Goal: Browse casually: Explore the website without a specific task or goal

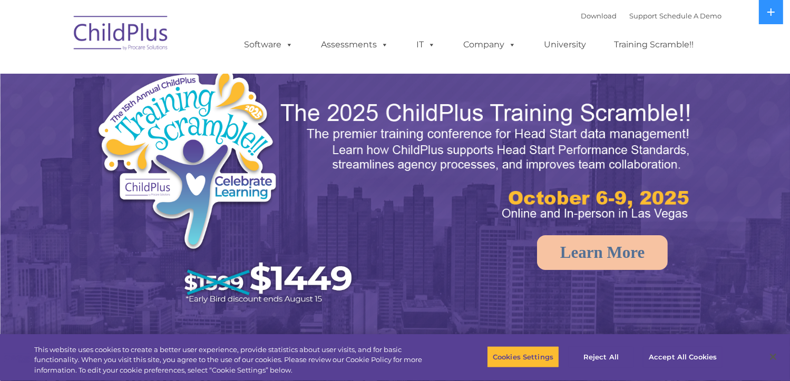
select select "MEDIUM"
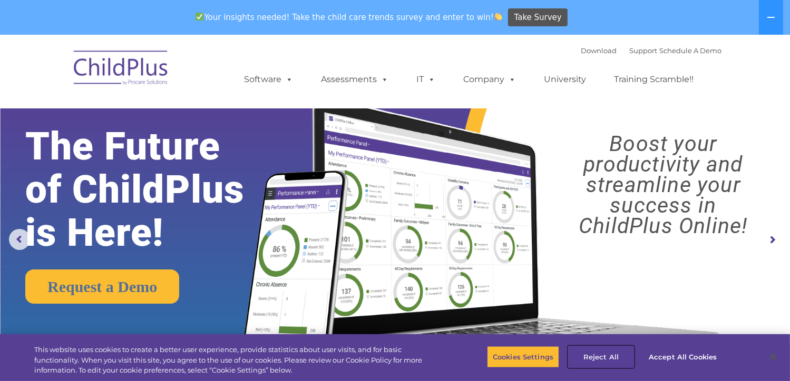
click at [609, 356] on button "Reject All" at bounding box center [601, 357] width 66 height 22
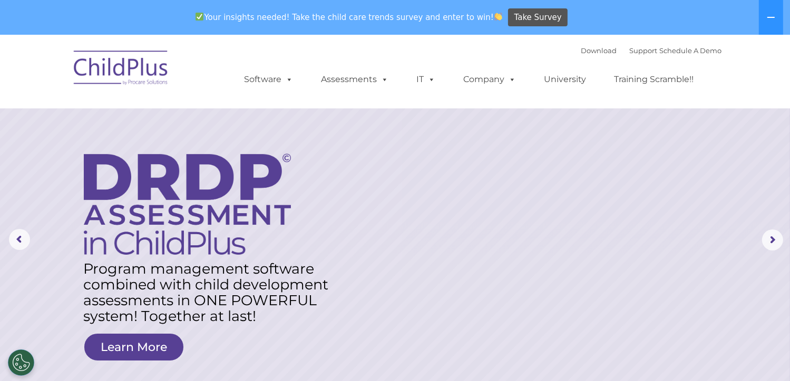
click at [149, 69] on img at bounding box center [120, 69] width 105 height 53
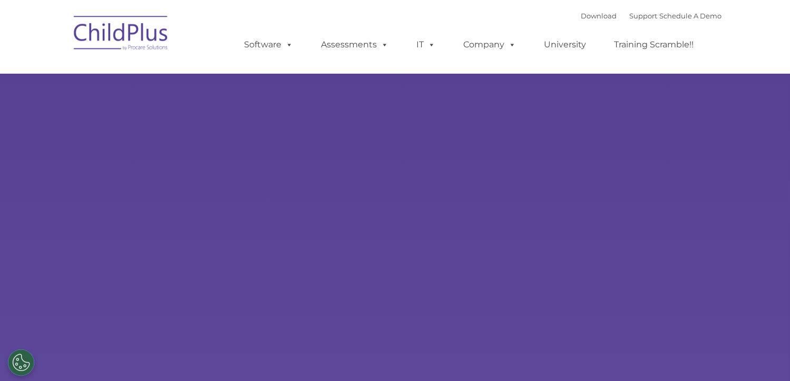
type input ""
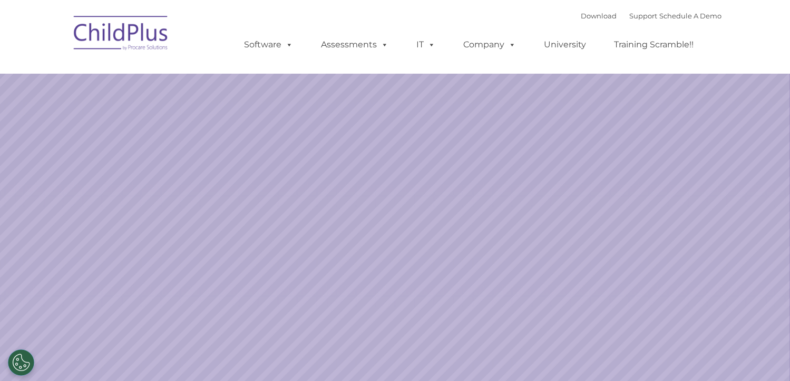
select select "MEDIUM"
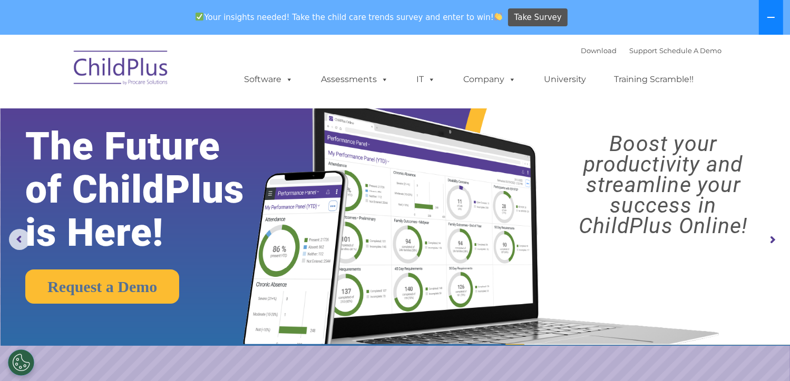
click at [769, 16] on icon at bounding box center [770, 17] width 8 height 8
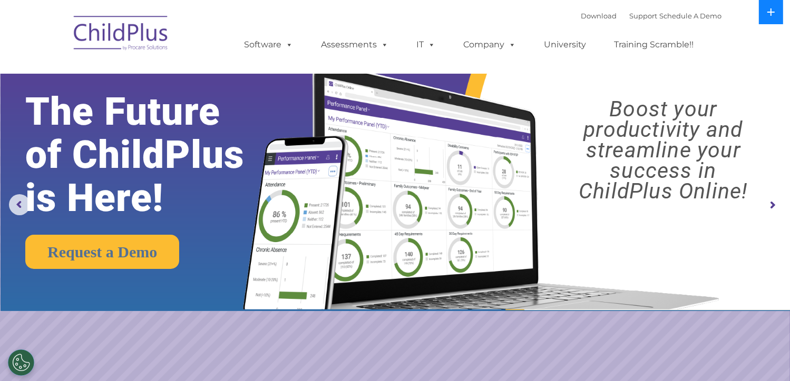
click at [769, 16] on icon at bounding box center [770, 12] width 8 height 8
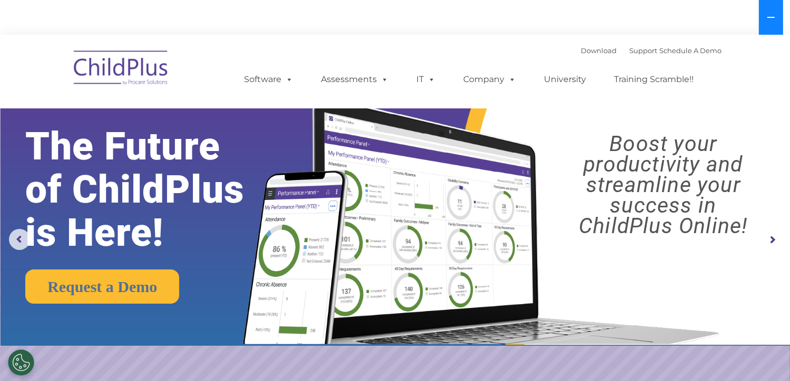
click at [769, 16] on icon at bounding box center [770, 17] width 8 height 8
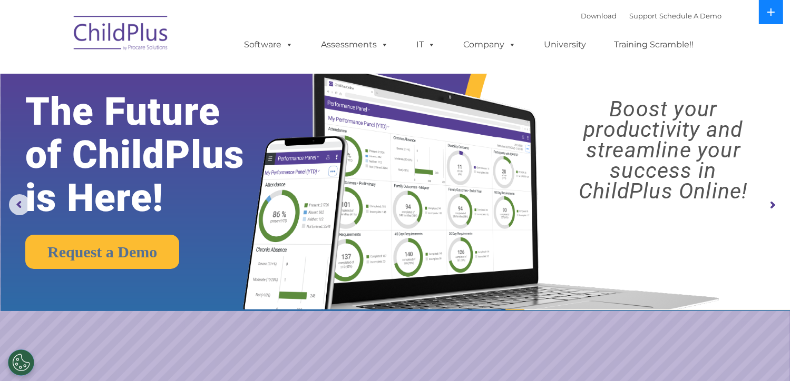
click at [769, 10] on icon at bounding box center [770, 12] width 8 height 8
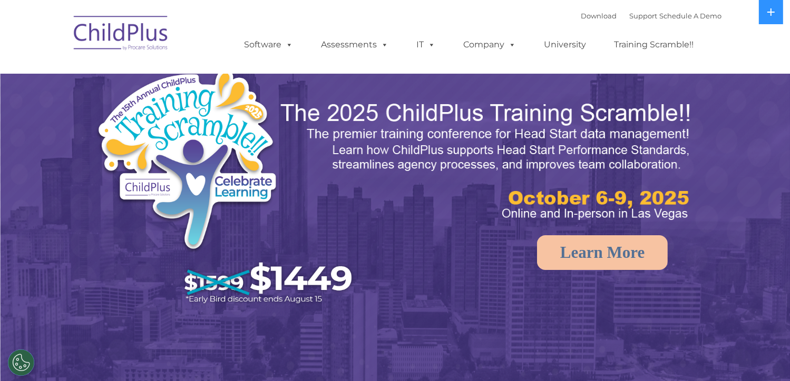
select select "MEDIUM"
